Goal: Complete application form

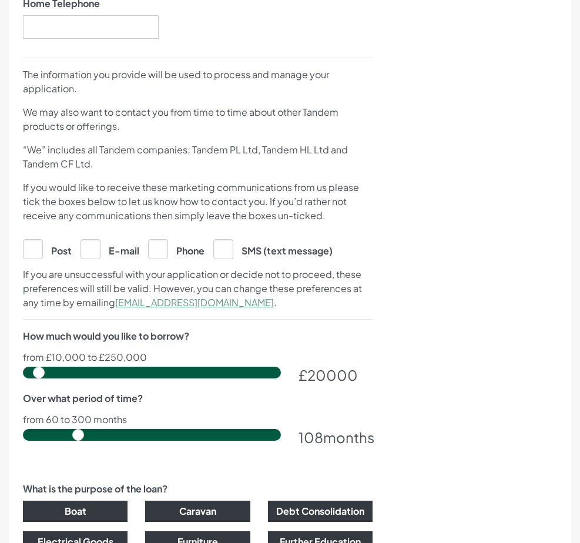
scroll to position [470, 0]
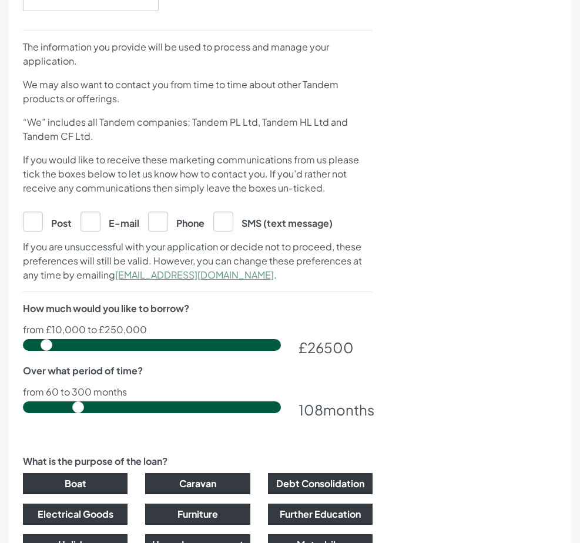
drag, startPoint x: 47, startPoint y: 352, endPoint x: 53, endPoint y: 352, distance: 6.5
type input "27000"
click at [53, 351] on input "range" at bounding box center [152, 345] width 258 height 12
click at [413, 325] on div "Tell us about you and your loan To complete your application you’ll need: Your …" at bounding box center [477, 153] width 180 height 903
drag, startPoint x: 81, startPoint y: 413, endPoint x: 42, endPoint y: 412, distance: 38.8
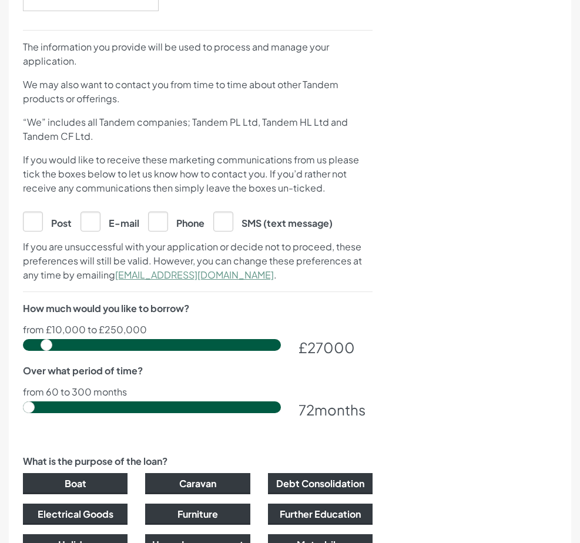
type input "60"
click at [42, 412] on input "range" at bounding box center [152, 408] width 258 height 12
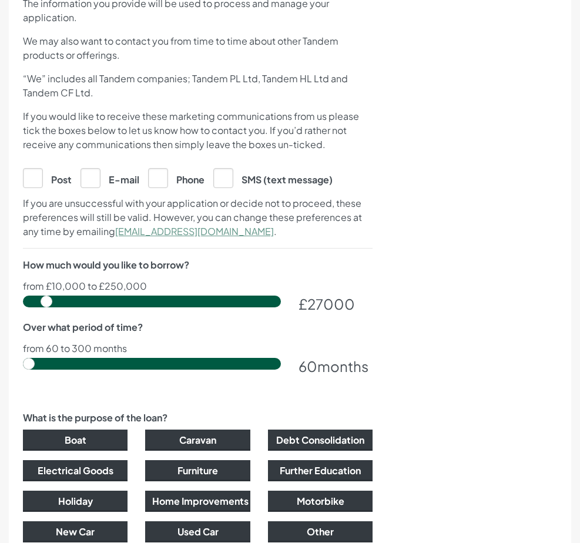
scroll to position [647, 0]
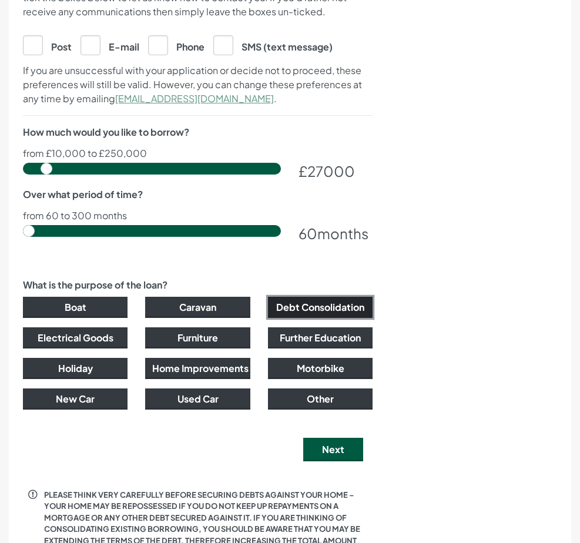
click at [289, 313] on button "Debt Consolidation" at bounding box center [320, 307] width 105 height 21
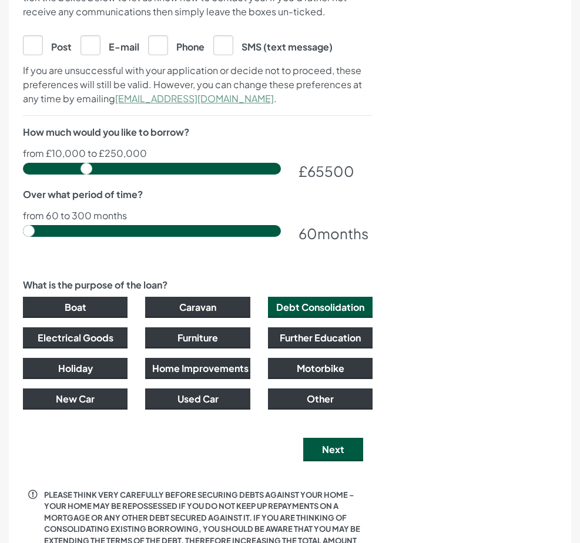
drag, startPoint x: 56, startPoint y: 172, endPoint x: 92, endPoint y: 181, distance: 36.9
type input "66000"
click at [92, 175] on input "range" at bounding box center [152, 169] width 258 height 12
click at [315, 459] on button "Next" at bounding box center [333, 450] width 60 height 24
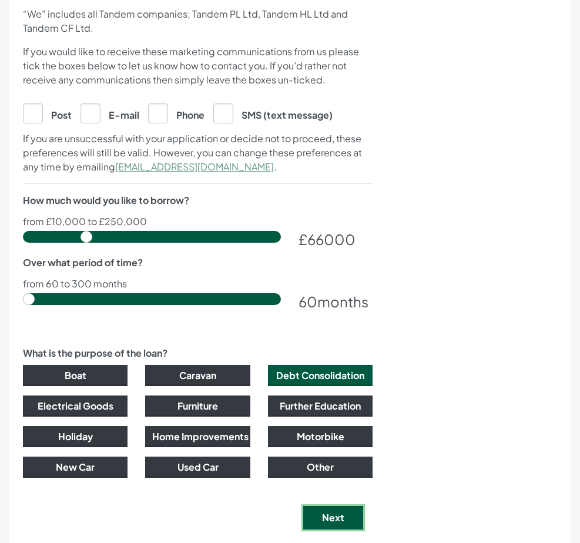
scroll to position [0, 0]
